Goal: Check status: Check status

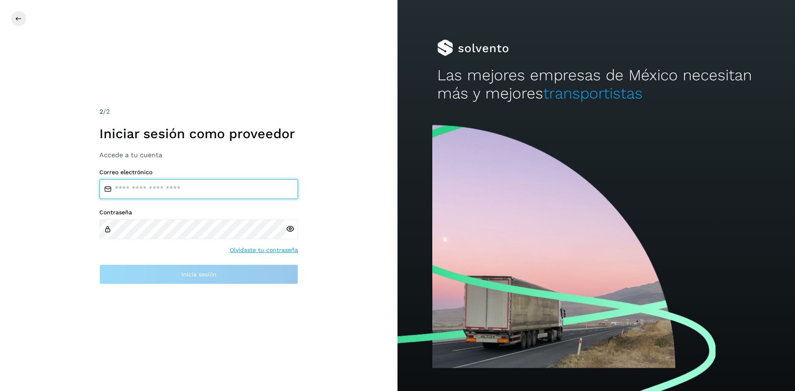
click at [152, 185] on input "email" at bounding box center [198, 189] width 199 height 20
type input "**********"
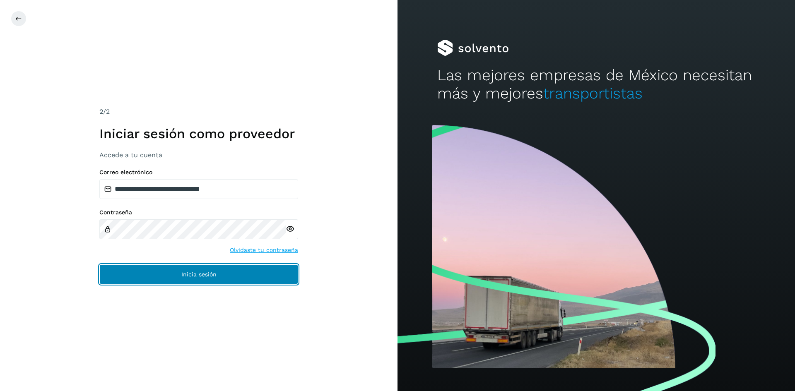
click at [210, 280] on button "Inicia sesión" at bounding box center [198, 275] width 199 height 20
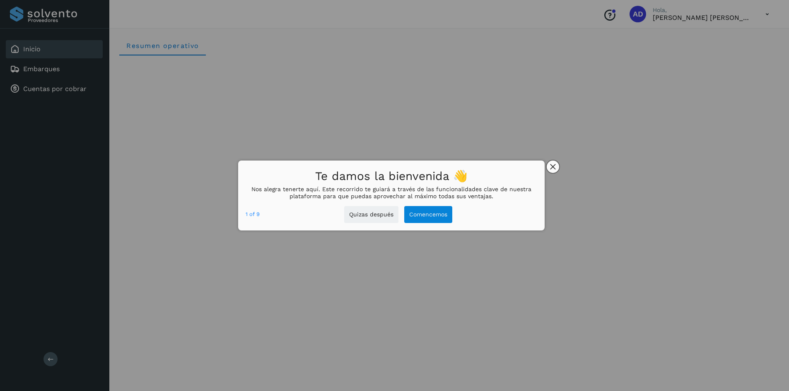
click at [556, 166] on button "close," at bounding box center [553, 167] width 12 height 12
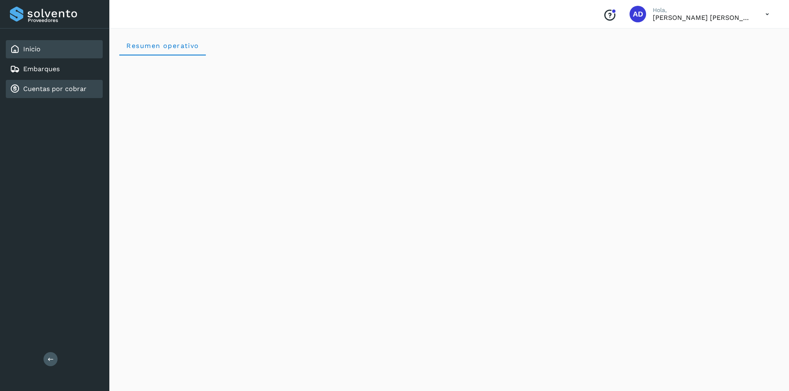
click at [63, 90] on link "Cuentas por cobrar" at bounding box center [54, 89] width 63 height 8
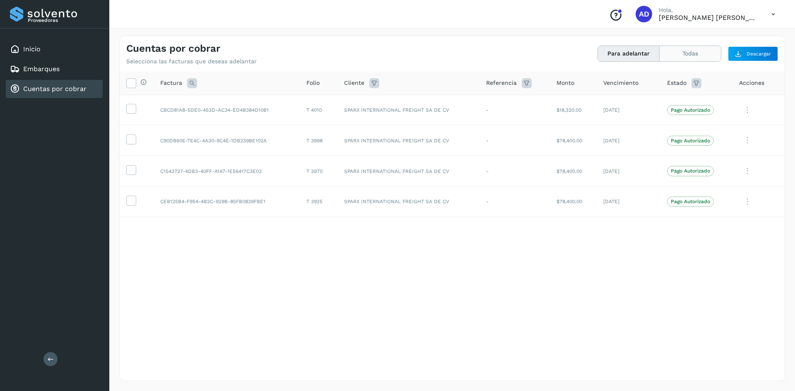
click at [686, 52] on button "Todas" at bounding box center [690, 53] width 61 height 15
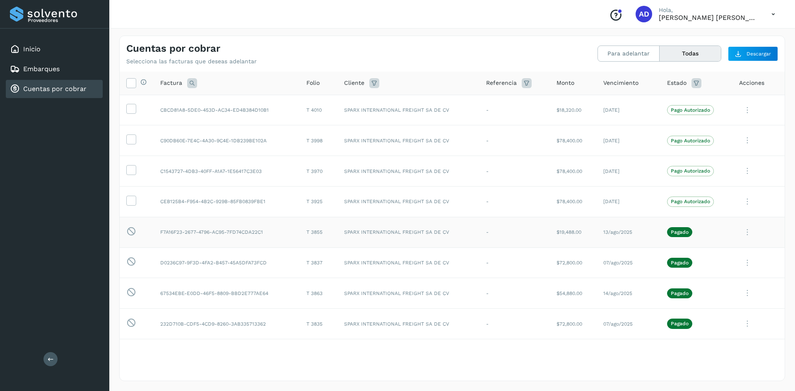
click at [744, 231] on icon at bounding box center [747, 232] width 17 height 17
click at [479, 182] on div at bounding box center [397, 195] width 795 height 391
click at [46, 94] on div "Cuentas por cobrar" at bounding box center [48, 89] width 77 height 10
click at [647, 54] on button "Para adelantar" at bounding box center [629, 53] width 62 height 15
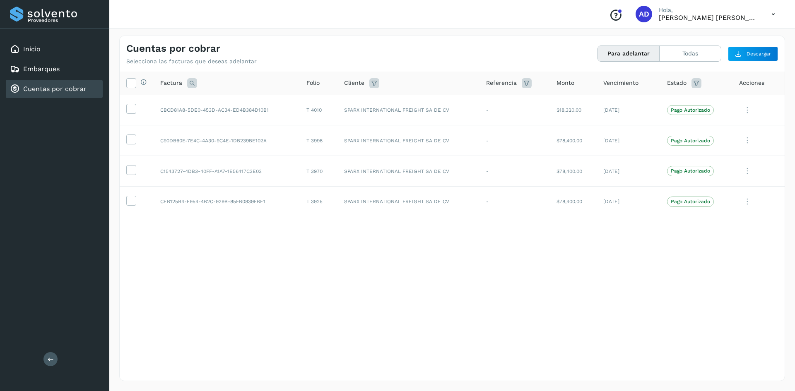
click at [772, 15] on icon at bounding box center [773, 14] width 17 height 17
click at [719, 41] on div "Cerrar sesión" at bounding box center [732, 37] width 99 height 16
